Goal: Task Accomplishment & Management: Manage account settings

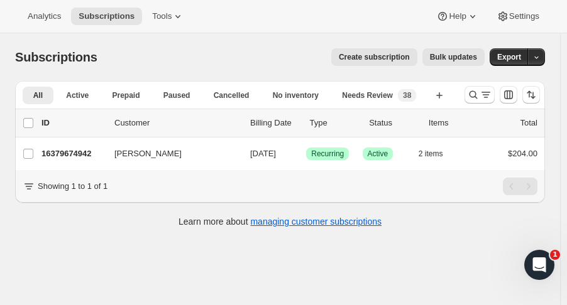
click at [477, 97] on icon "Search and filter results" at bounding box center [473, 95] width 8 height 8
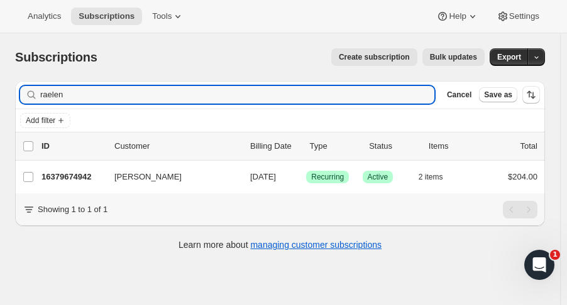
drag, startPoint x: 95, startPoint y: 92, endPoint x: -65, endPoint y: 95, distance: 160.8
click at [0, 95] on html "Analytics Subscriptions Tools Help Settings Skip to content Subscriptions. This…" at bounding box center [283, 152] width 567 height 305
type input "dylan serota"
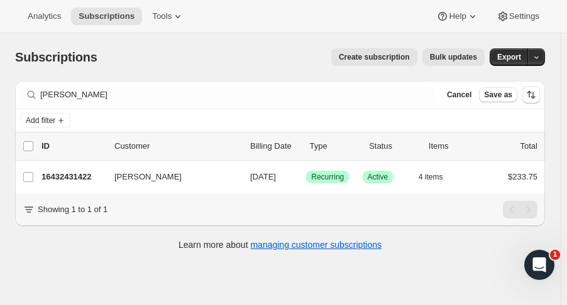
click at [82, 182] on p "16432431422" at bounding box center [72, 177] width 63 height 13
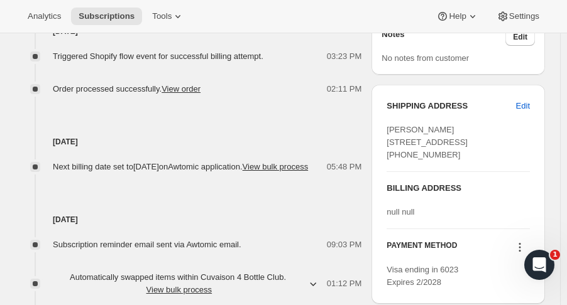
scroll to position [533, 0]
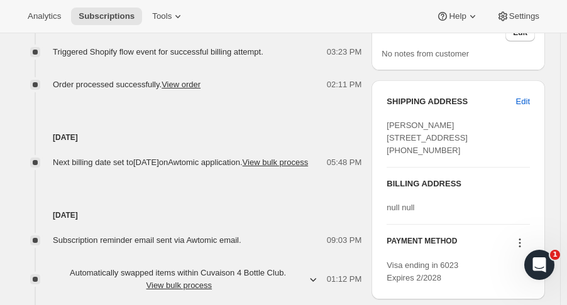
click at [530, 108] on span "Edit" at bounding box center [523, 101] width 14 height 13
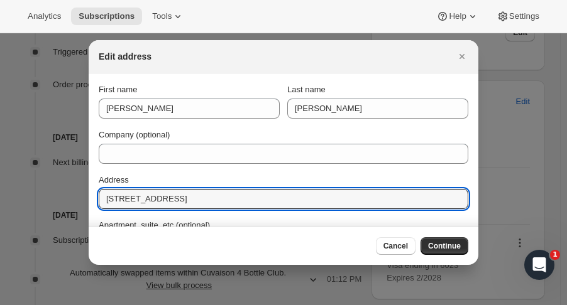
drag, startPoint x: 159, startPoint y: 202, endPoint x: -3, endPoint y: 208, distance: 162.2
click at [0, 208] on html "Analytics Subscriptions Tools Help Settings Skip to content Subscription #16432…" at bounding box center [283, 152] width 567 height 305
paste input "3737 Clayton Avenue"
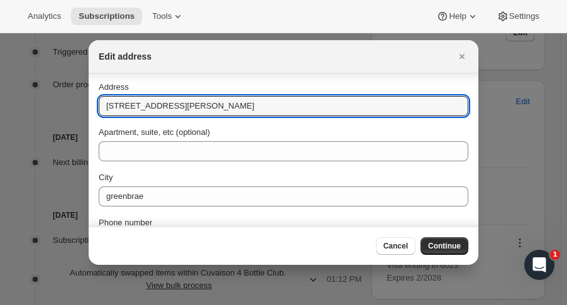
scroll to position [97, 0]
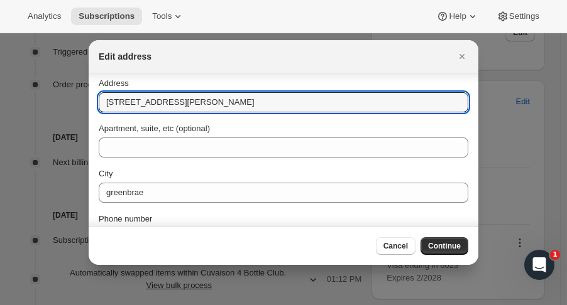
type input "3737 Clayton Avenue"
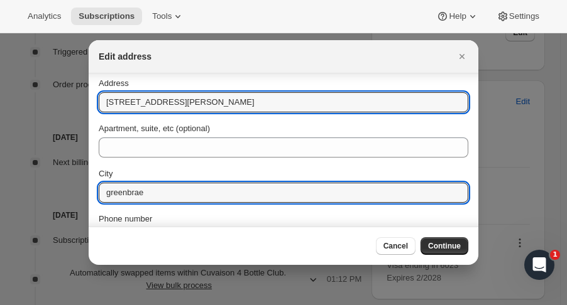
click at [260, 197] on input "greenbrae" at bounding box center [283, 193] width 369 height 20
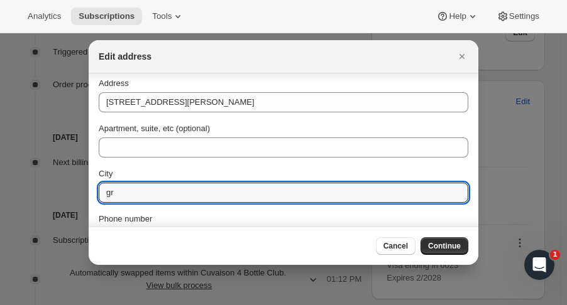
type input "g"
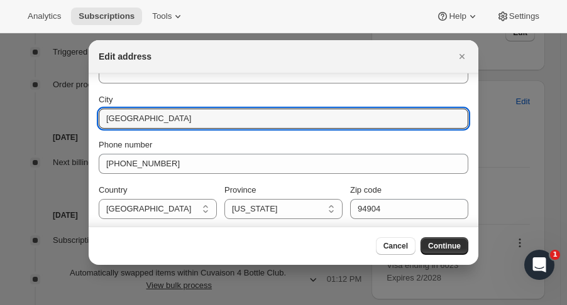
scroll to position [170, 0]
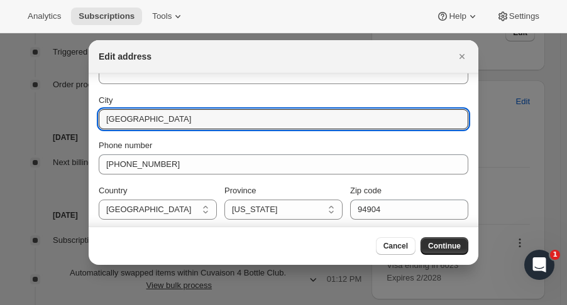
type input "Los Angeles"
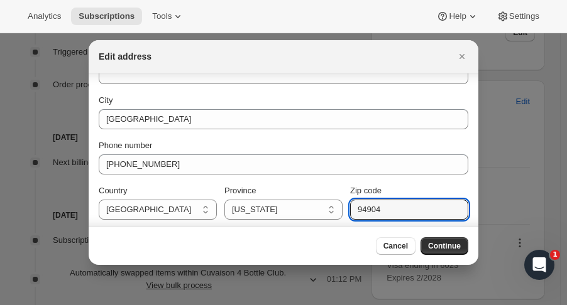
drag, startPoint x: 403, startPoint y: 210, endPoint x: 291, endPoint y: 204, distance: 111.4
click at [291, 204] on div "Country United States United States Province California Arizona Colorado Idaho …" at bounding box center [283, 202] width 369 height 35
type input "90027"
click at [450, 249] on span "Continue" at bounding box center [444, 246] width 33 height 10
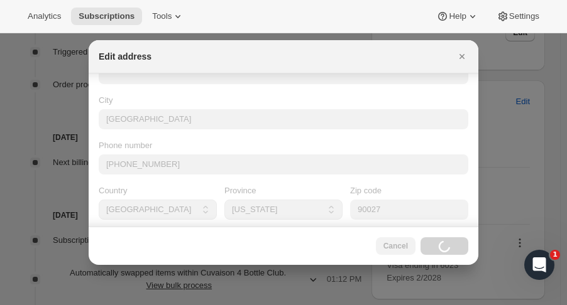
scroll to position [7, 0]
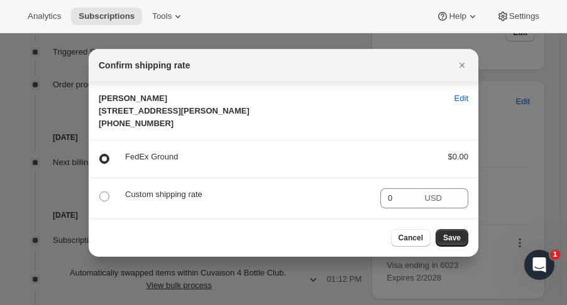
click at [453, 243] on span "Save" at bounding box center [452, 238] width 18 height 10
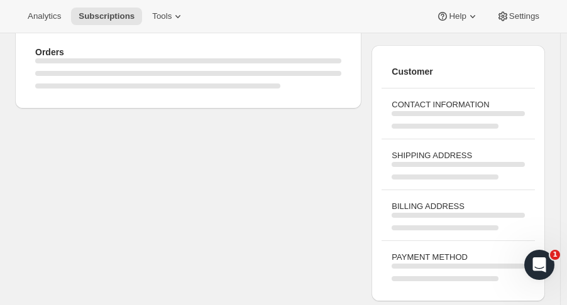
scroll to position [533, 0]
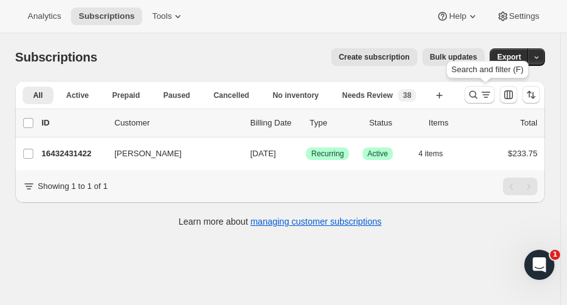
click at [474, 100] on icon "Search and filter results" at bounding box center [473, 95] width 13 height 13
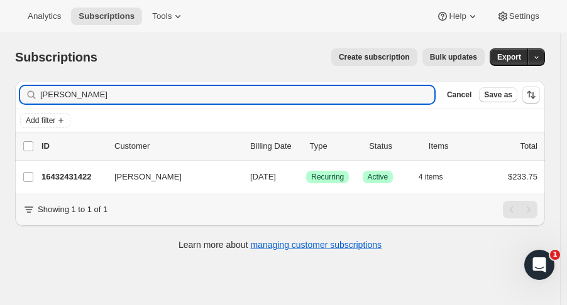
drag, startPoint x: 65, startPoint y: 93, endPoint x: -54, endPoint y: 90, distance: 118.8
click at [0, 90] on html "Analytics Subscriptions Tools Help Settings Skip to content Subscriptions. This…" at bounding box center [283, 152] width 567 height 305
type input "lindsay wal"
click at [63, 172] on p "16441082174" at bounding box center [72, 177] width 63 height 13
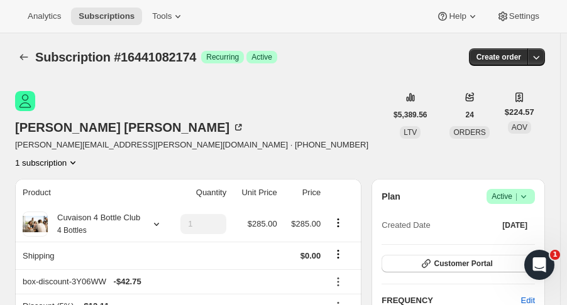
click at [155, 218] on icon at bounding box center [156, 224] width 13 height 13
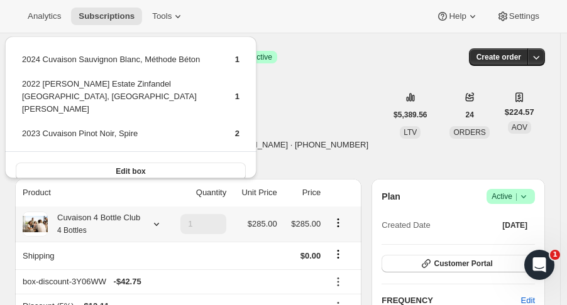
click at [361, 79] on div "Subscription #16441082174. This page is ready Subscription #16441082174 Success…" at bounding box center [280, 57] width 530 height 48
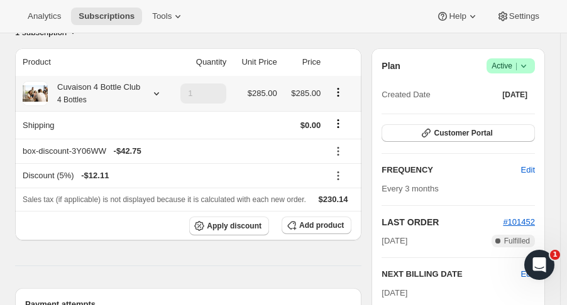
scroll to position [132, 0]
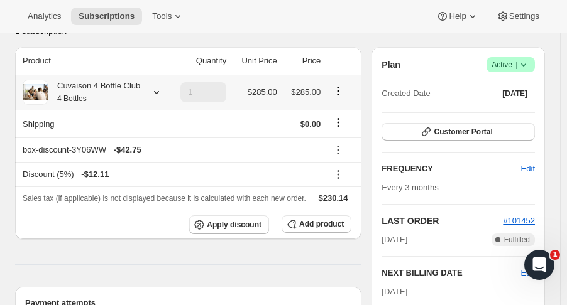
click at [155, 86] on icon at bounding box center [156, 92] width 13 height 13
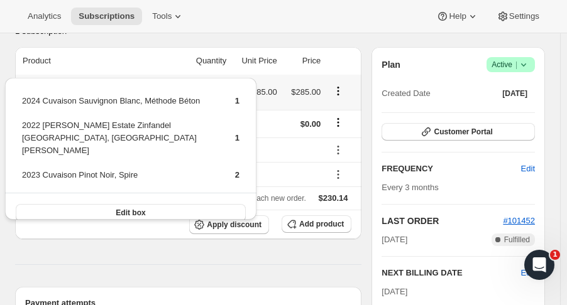
click at [152, 86] on icon at bounding box center [156, 92] width 13 height 13
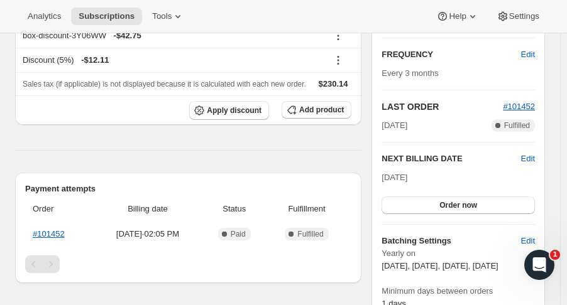
scroll to position [243, 0]
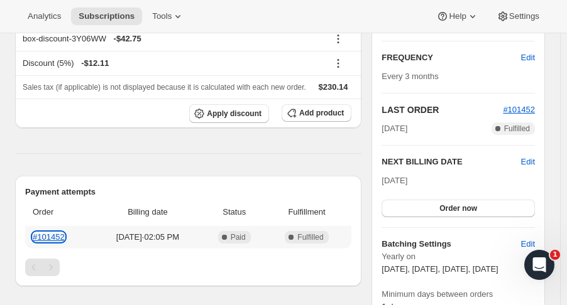
click at [45, 232] on link "#101452" at bounding box center [49, 236] width 32 height 9
